Goal: Task Accomplishment & Management: Manage account settings

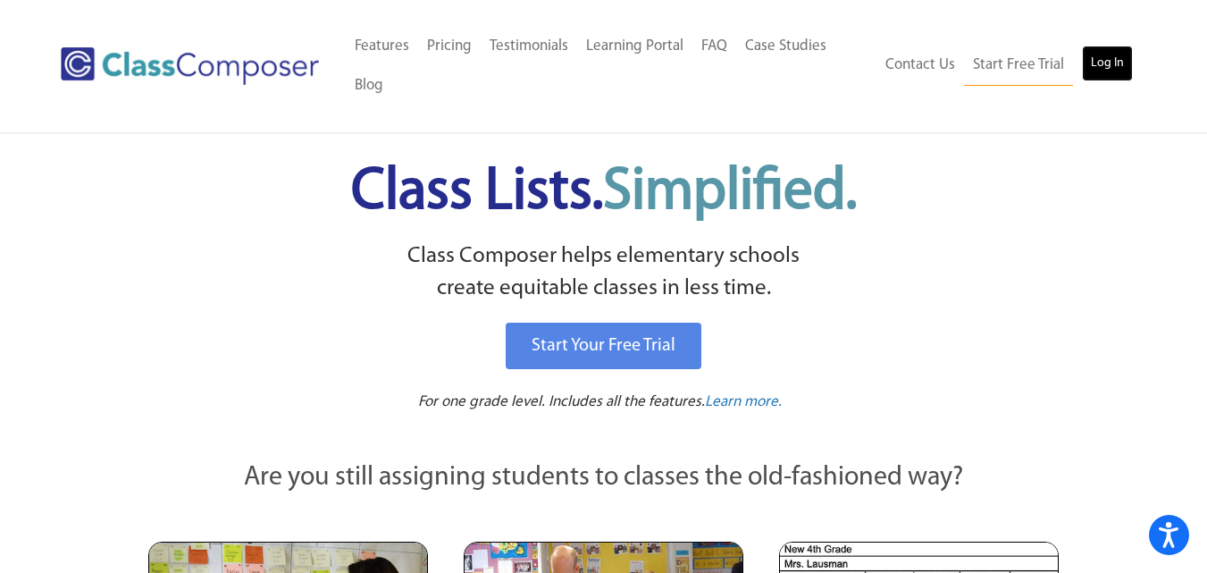
click at [1107, 57] on link "Log In" at bounding box center [1107, 64] width 51 height 36
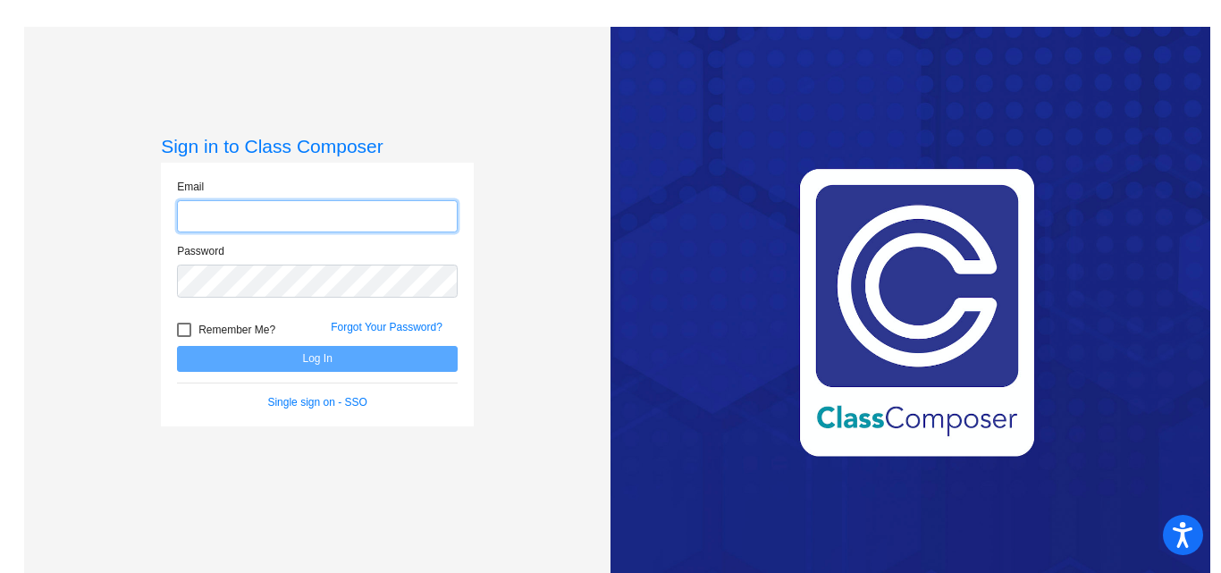
type input "[EMAIL_ADDRESS][DOMAIN_NAME]"
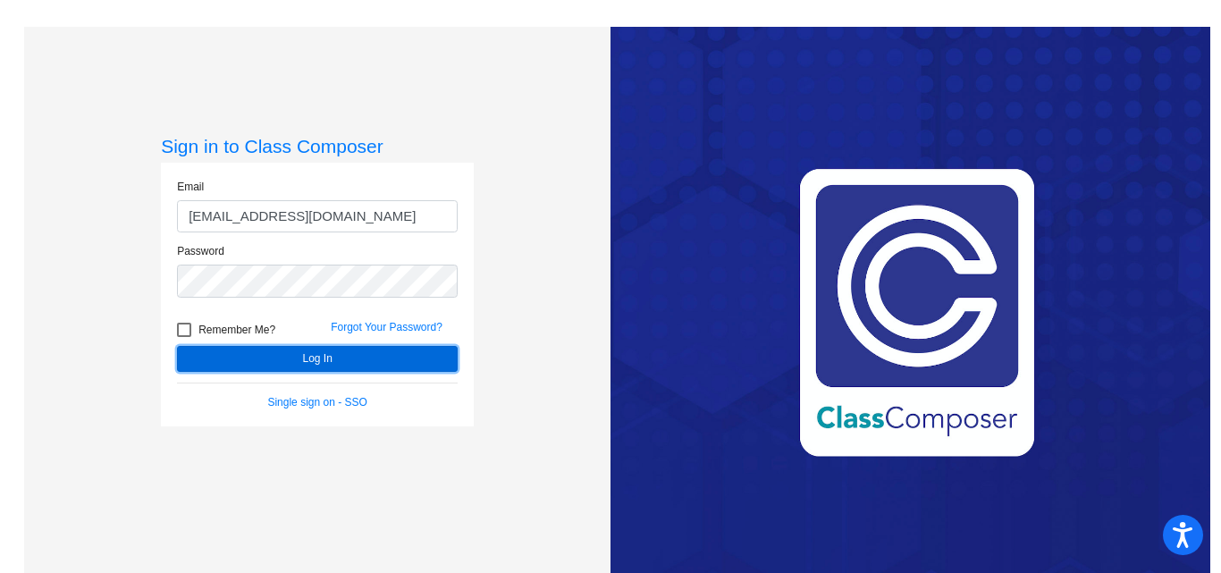
click at [319, 358] on button "Log In" at bounding box center [317, 359] width 281 height 26
